Goal: Use online tool/utility: Utilize a website feature to perform a specific function

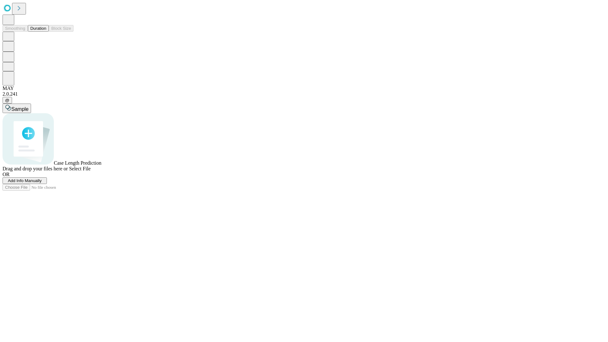
click at [46, 32] on button "Duration" at bounding box center [38, 28] width 21 height 7
click at [42, 183] on span "Add Info Manually" at bounding box center [25, 180] width 34 height 5
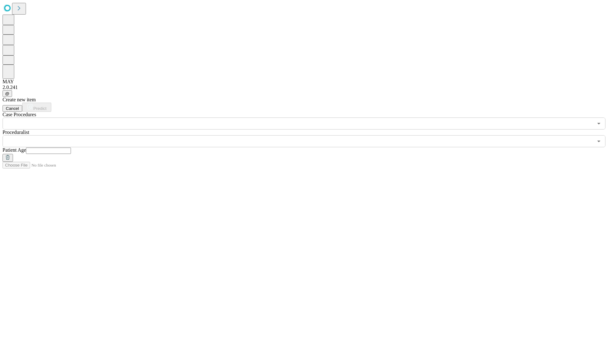
click at [71, 147] on input "text" at bounding box center [48, 150] width 45 height 6
type input "**"
click at [308, 135] on input "text" at bounding box center [298, 141] width 590 height 12
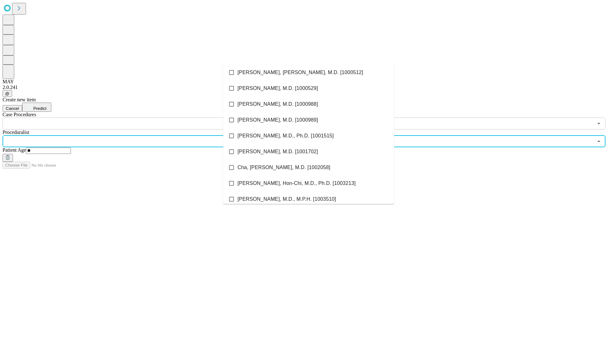
click at [309, 72] on li "[PERSON_NAME], [PERSON_NAME], M.D. [1000512]" at bounding box center [308, 73] width 171 height 16
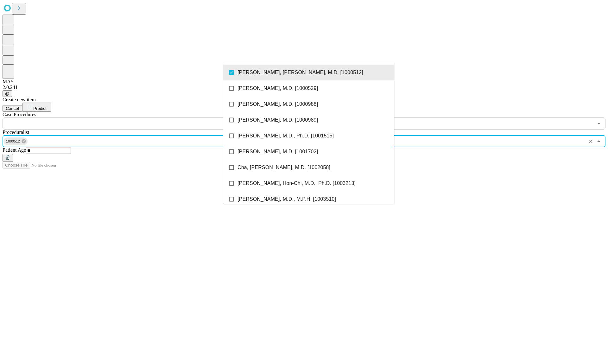
click at [133, 117] on input "text" at bounding box center [298, 123] width 590 height 12
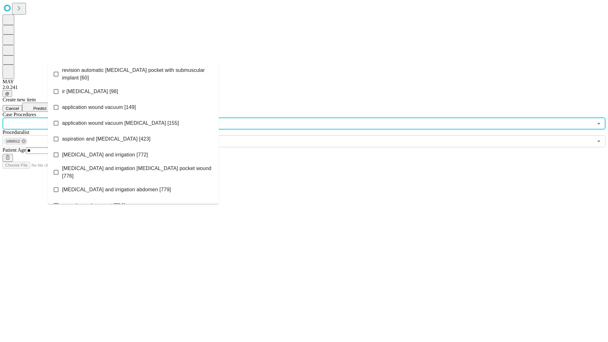
click at [133, 72] on span "revision automatic [MEDICAL_DATA] pocket with submuscular implant [60]" at bounding box center [138, 73] width 152 height 15
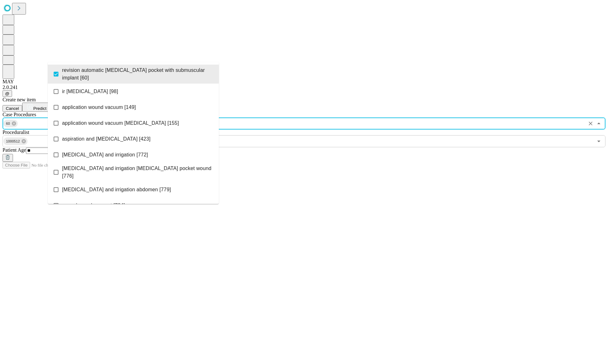
click at [46, 106] on span "Predict" at bounding box center [39, 108] width 13 height 5
